Goal: Register for event/course

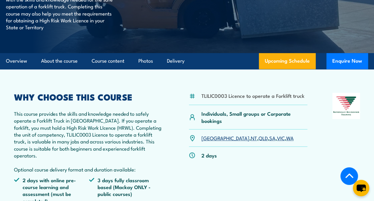
scroll to position [133, 0]
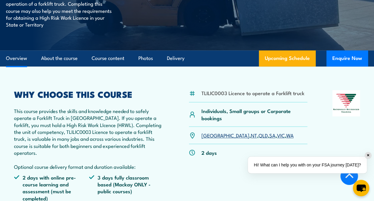
click at [258, 137] on link "QLD" at bounding box center [262, 134] width 9 height 7
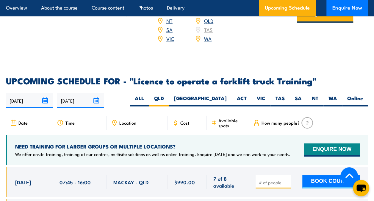
scroll to position [928, 0]
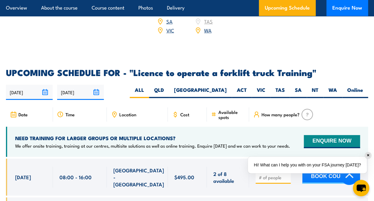
drag, startPoint x: 0, startPoint y: 0, endPoint x: 172, endPoint y: 58, distance: 181.6
click at [172, 68] on h2 "UPCOMING SCHEDULE FOR - "Licence to operate a forklift truck Training"" at bounding box center [187, 72] width 362 height 8
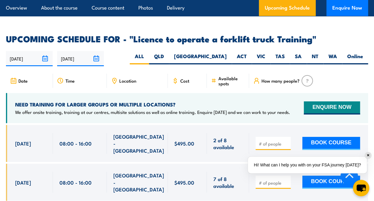
scroll to position [970, 0]
